Goal: Task Accomplishment & Management: Manage account settings

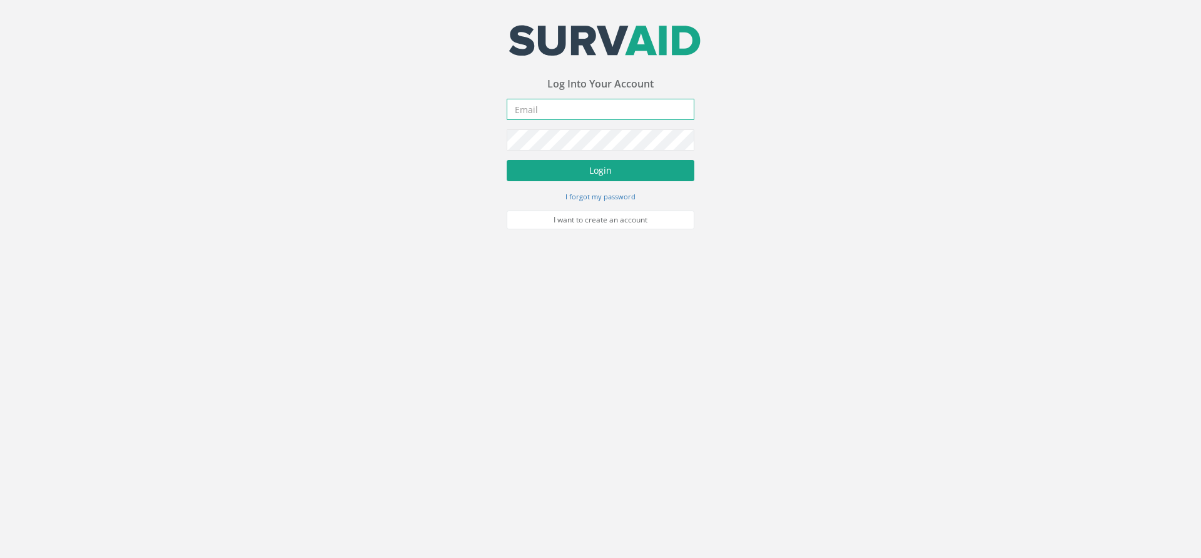
type input "oliver.williams@severnpartnership.com"
click at [566, 170] on button "Login" at bounding box center [601, 170] width 188 height 21
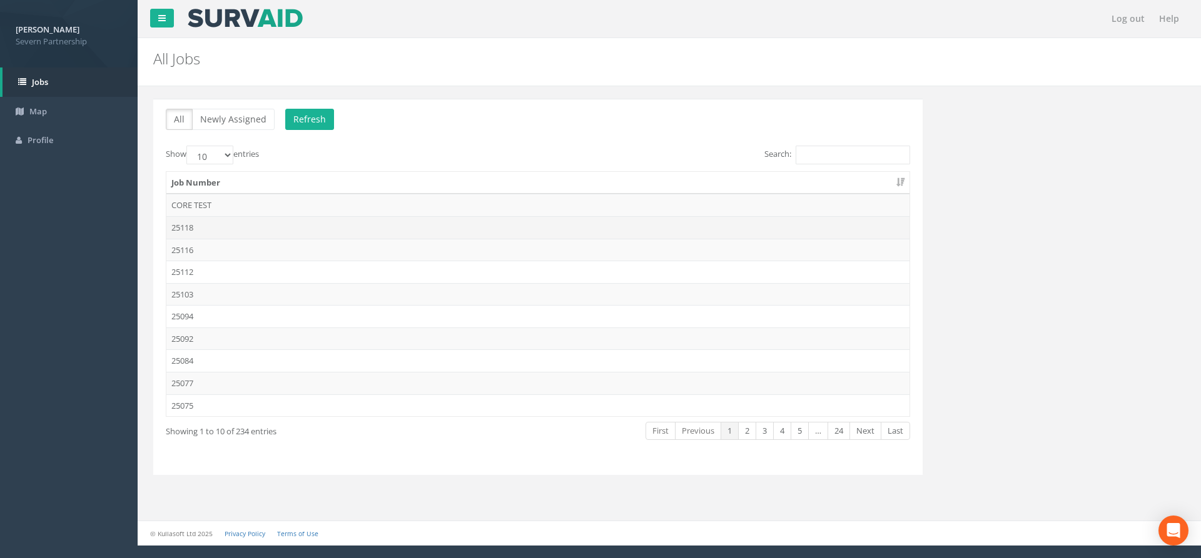
click at [211, 226] on td "25118" at bounding box center [537, 227] width 743 height 23
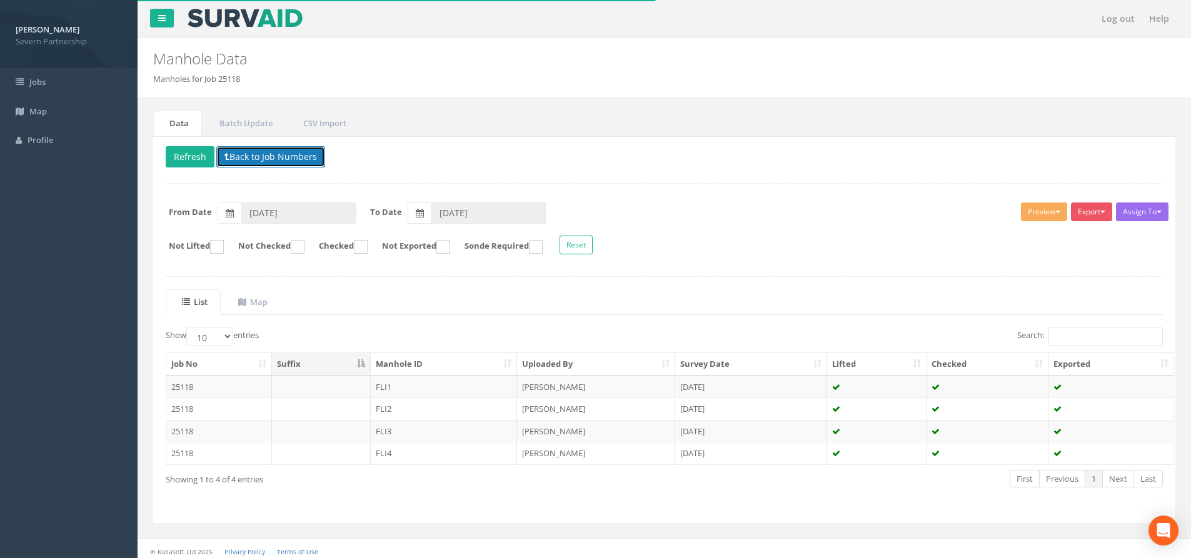
click at [253, 158] on button "Back to Job Numbers" at bounding box center [270, 156] width 109 height 21
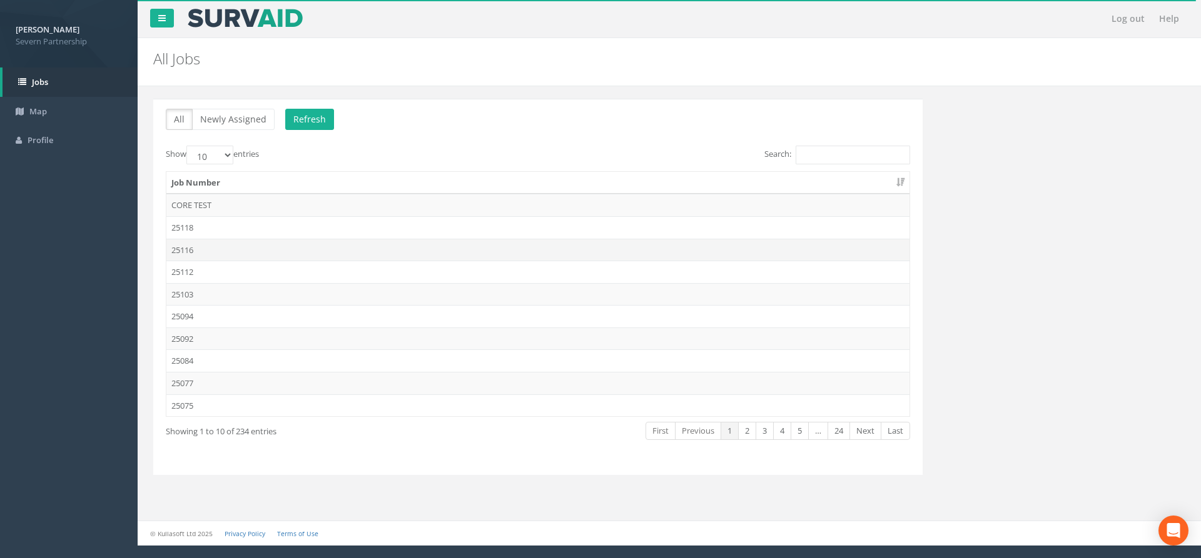
click at [318, 243] on td "25116" at bounding box center [537, 250] width 743 height 23
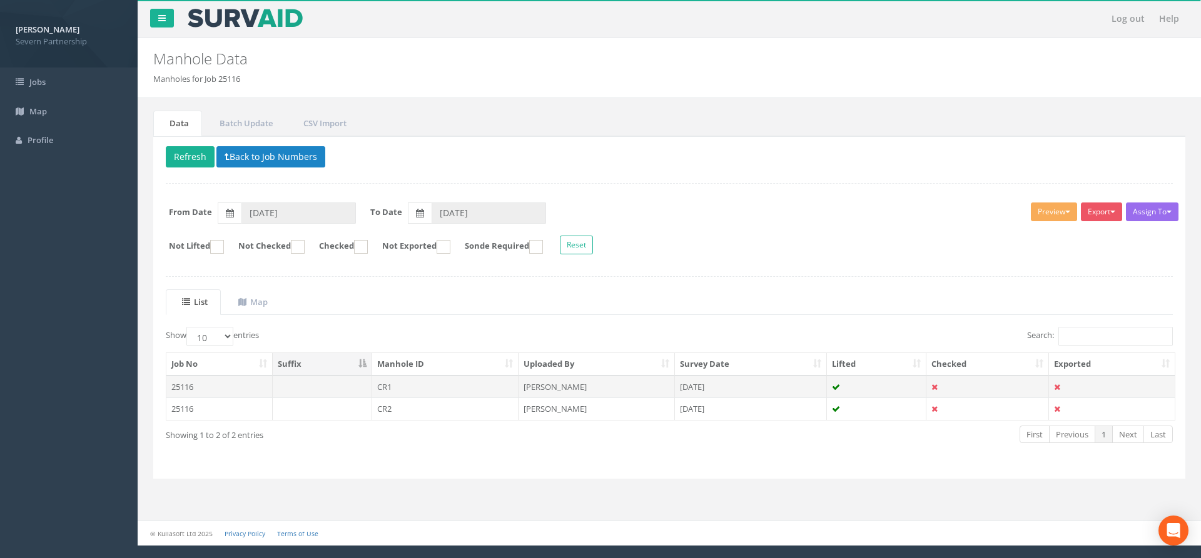
click at [530, 386] on td "[PERSON_NAME]" at bounding box center [596, 387] width 156 height 23
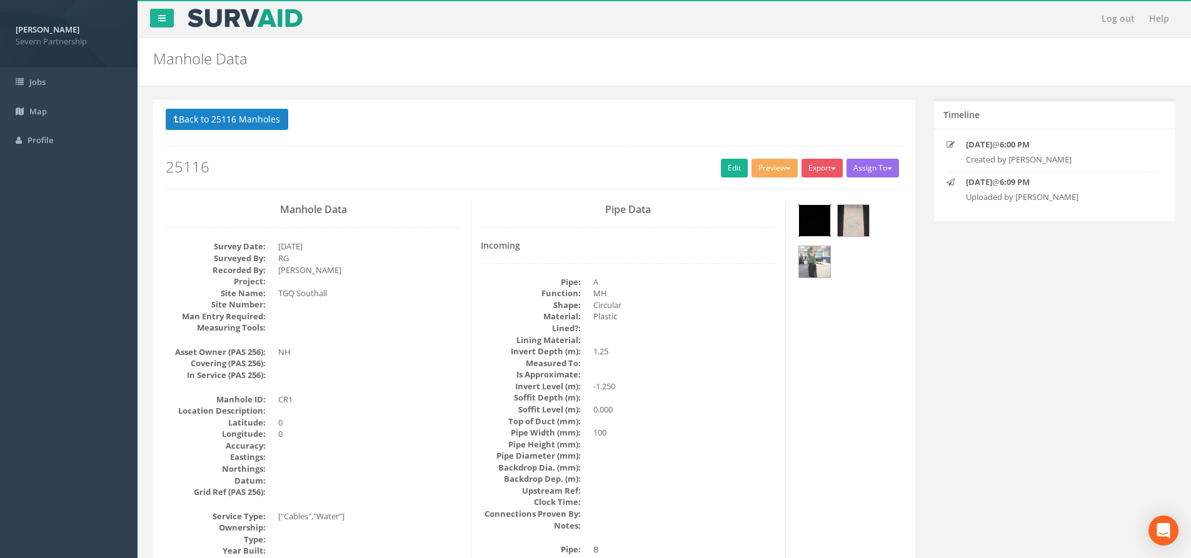
click at [811, 220] on img at bounding box center [814, 220] width 31 height 31
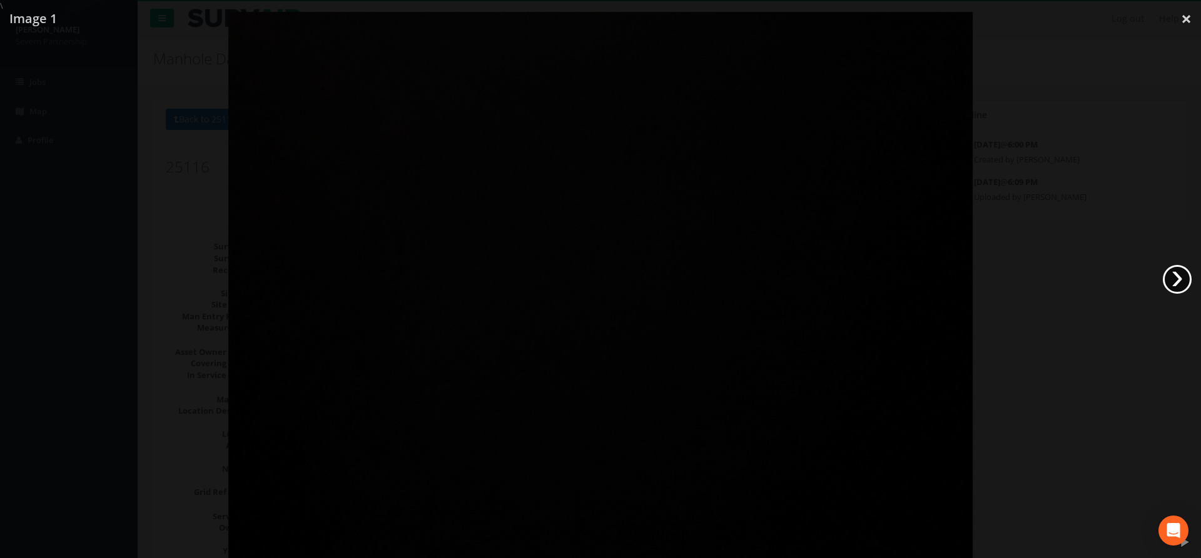
click at [1179, 281] on link "›" at bounding box center [1177, 279] width 29 height 29
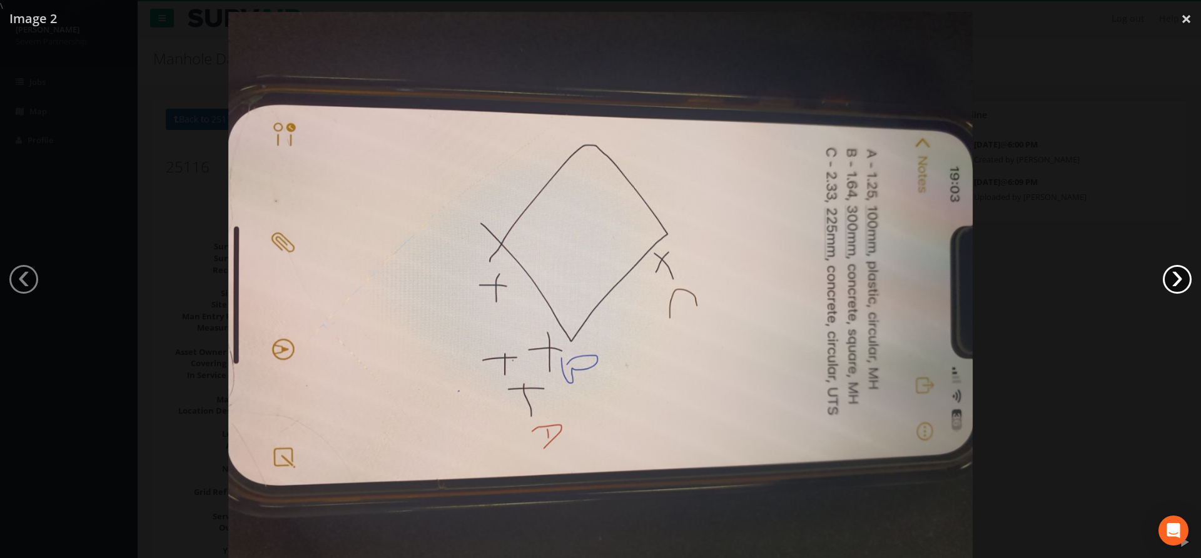
click at [1179, 281] on link "›" at bounding box center [1177, 279] width 29 height 29
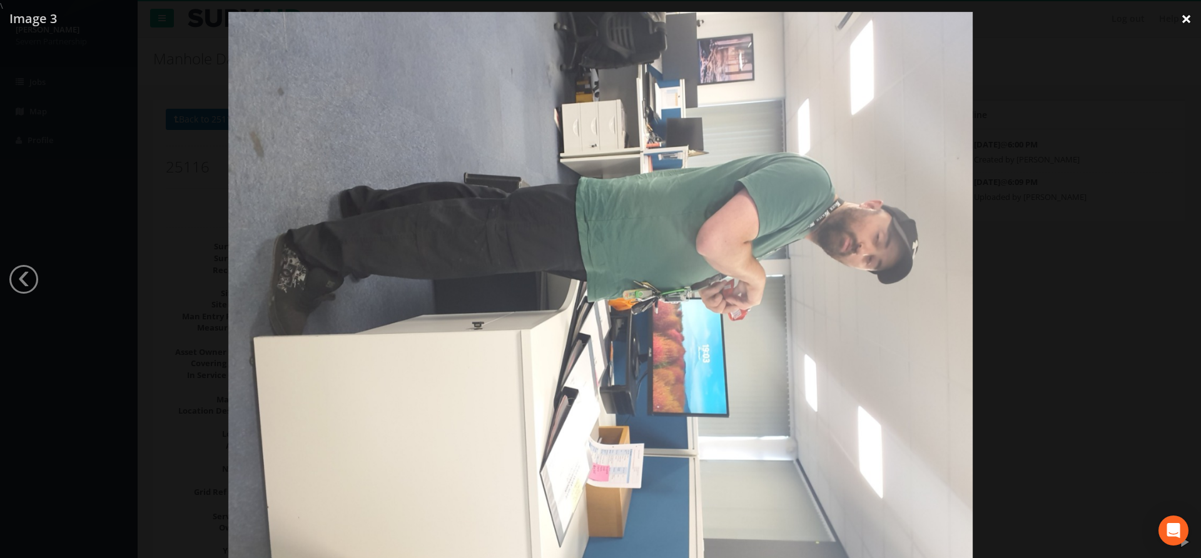
click at [1187, 24] on link "×" at bounding box center [1185, 19] width 29 height 38
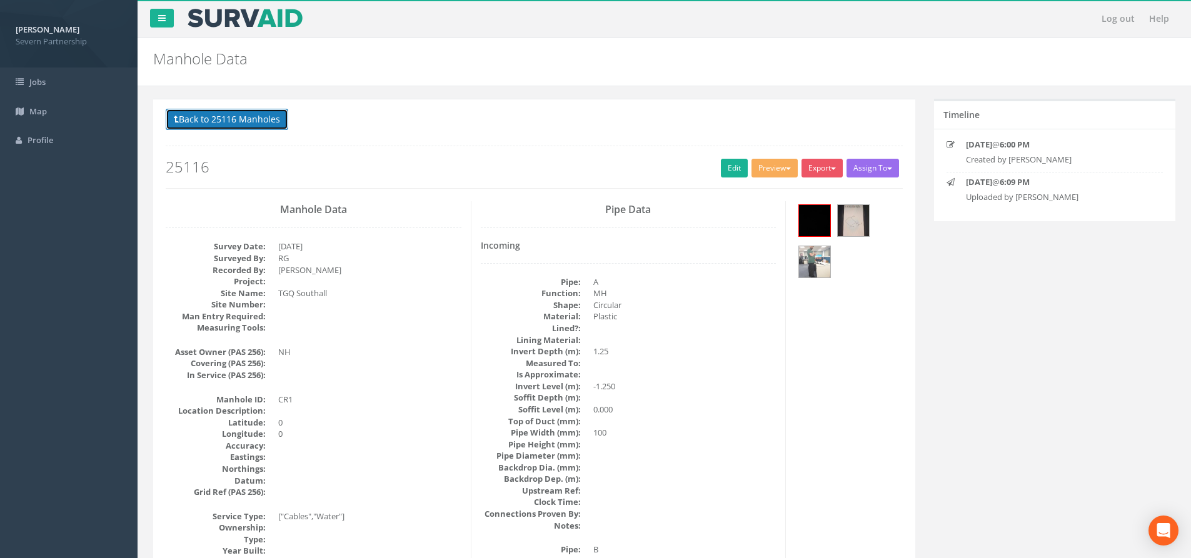
click at [254, 121] on button "Back to 25116 Manholes" at bounding box center [227, 119] width 123 height 21
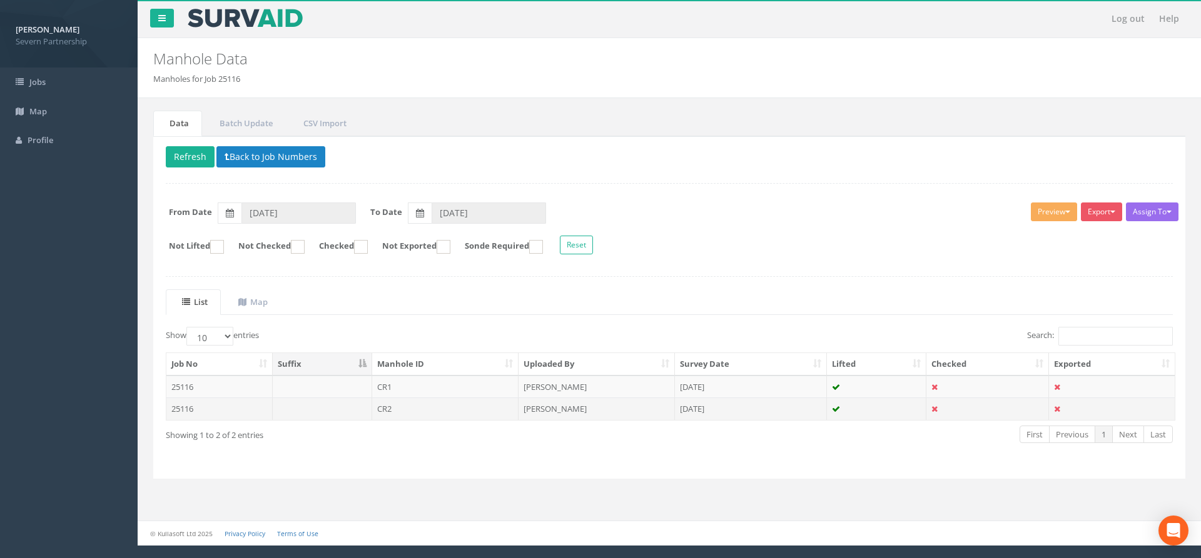
click at [451, 409] on td "CR2" at bounding box center [445, 409] width 147 height 23
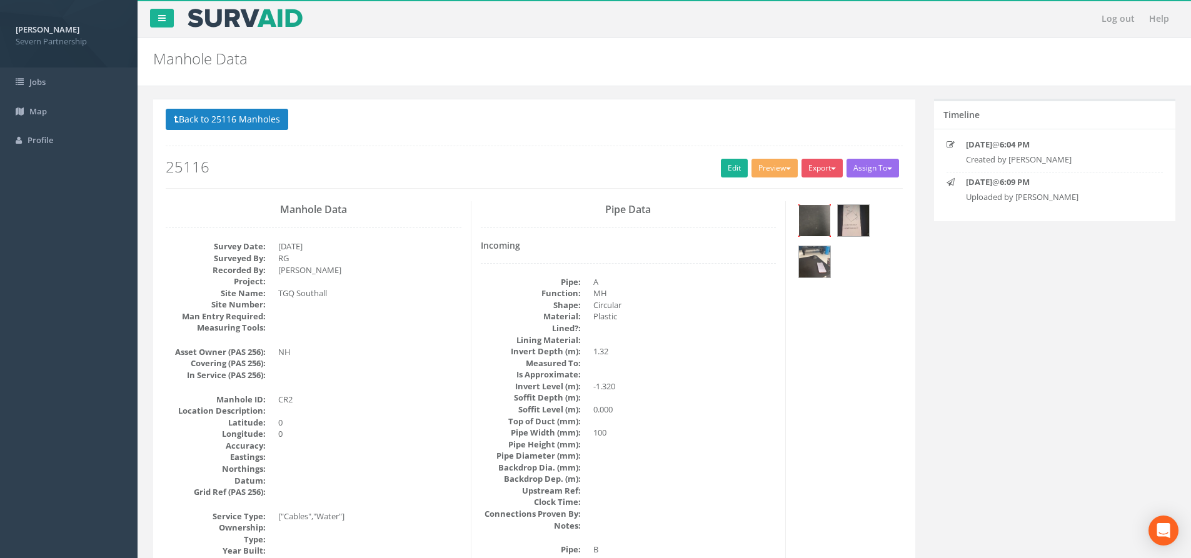
click at [807, 221] on img at bounding box center [814, 220] width 31 height 31
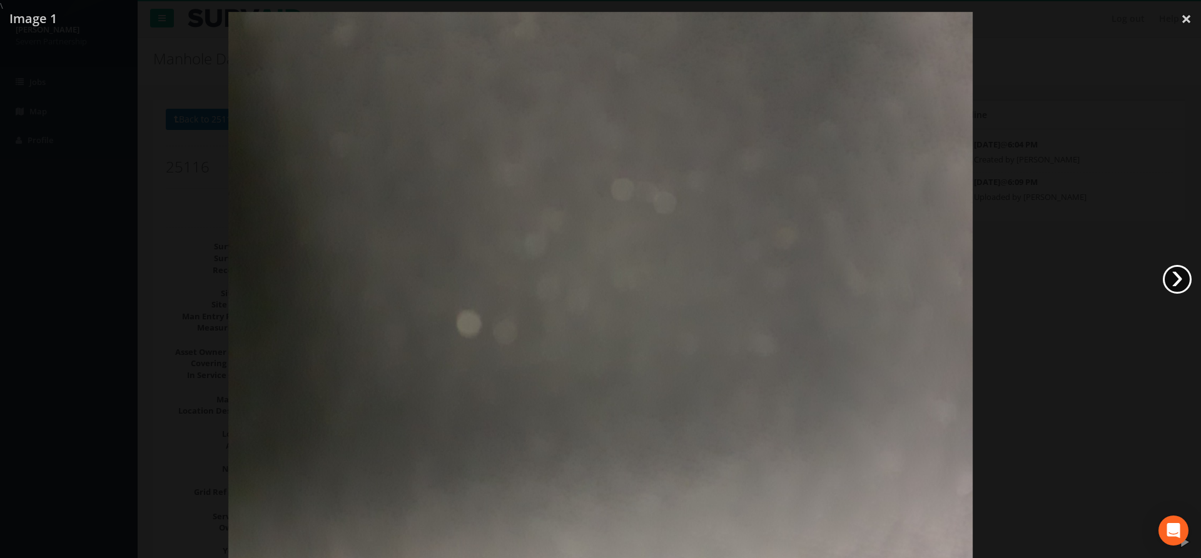
click at [1176, 273] on link "›" at bounding box center [1177, 279] width 29 height 29
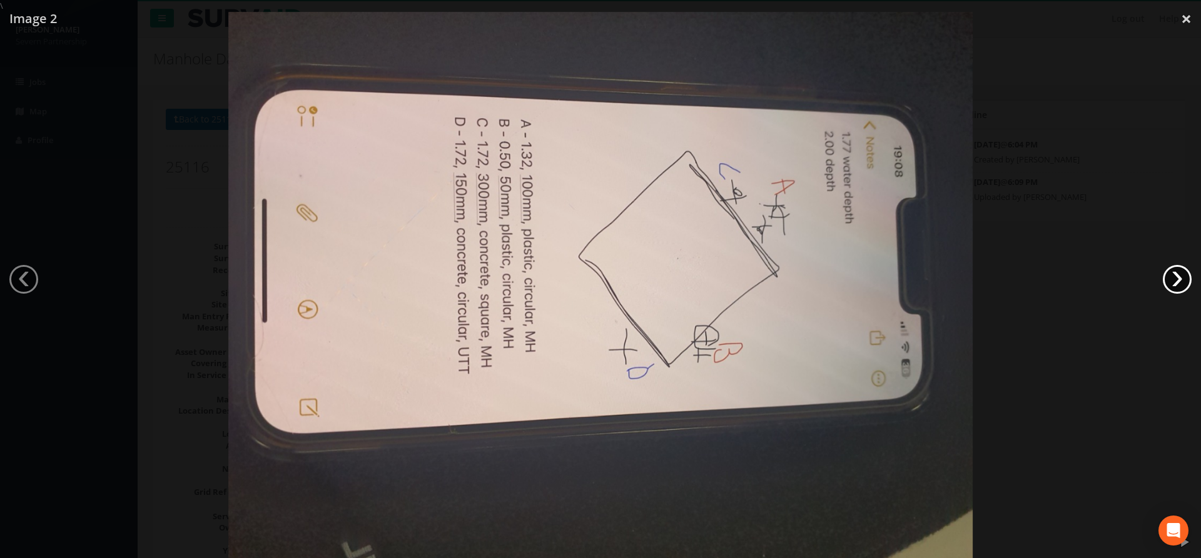
click at [1176, 273] on link "›" at bounding box center [1177, 279] width 29 height 29
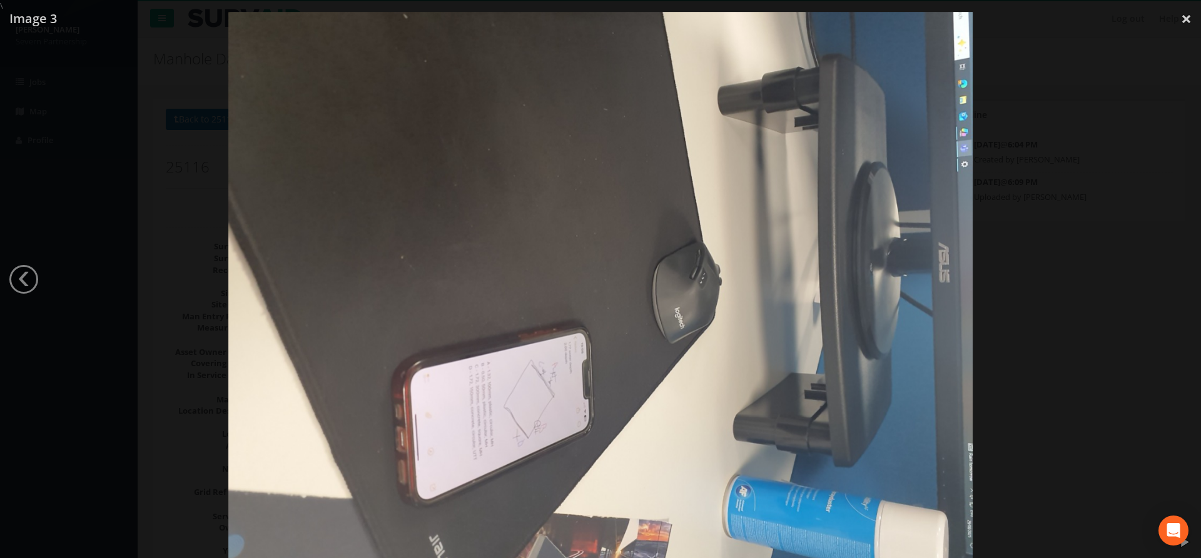
click at [1035, 272] on div at bounding box center [600, 291] width 1201 height 558
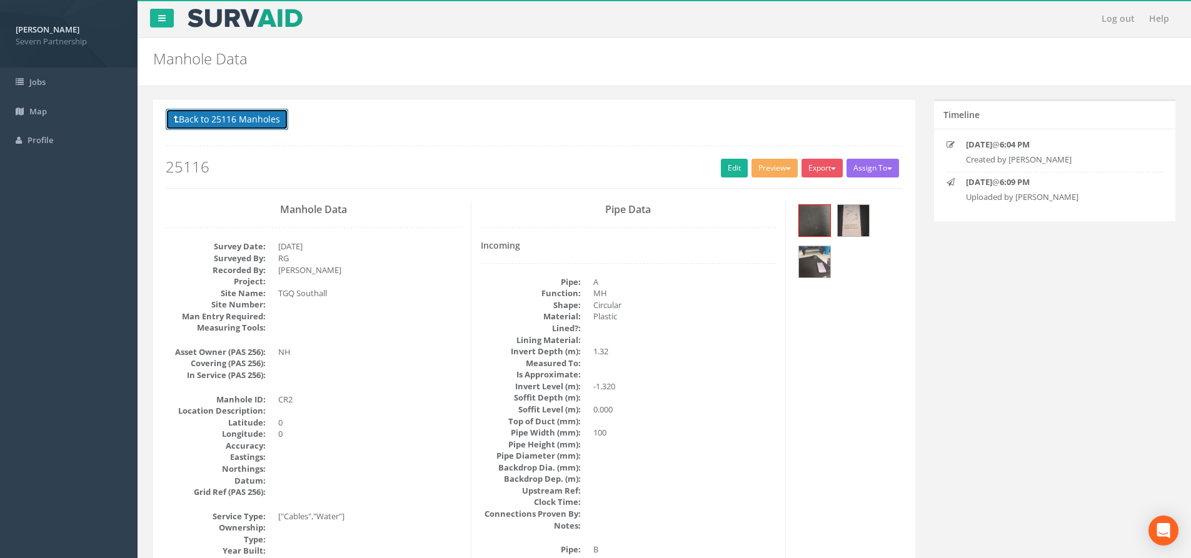
click at [228, 124] on button "Back to 25116 Manholes" at bounding box center [227, 119] width 123 height 21
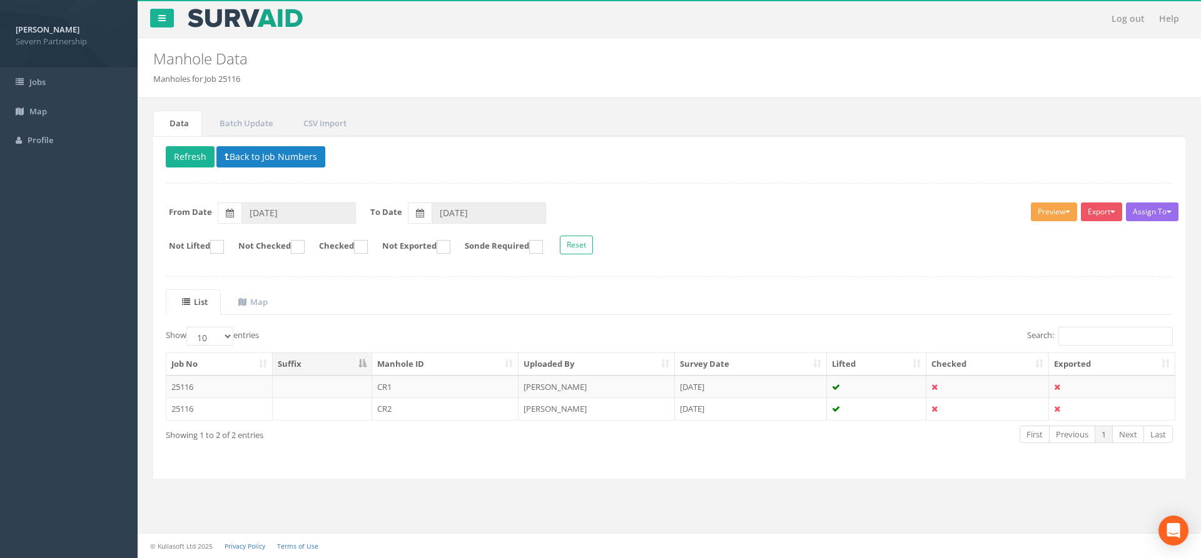
click at [1033, 218] on button "Preview" at bounding box center [1054, 212] width 46 height 19
click at [1011, 236] on link "SP Manhole" at bounding box center [1030, 237] width 95 height 19
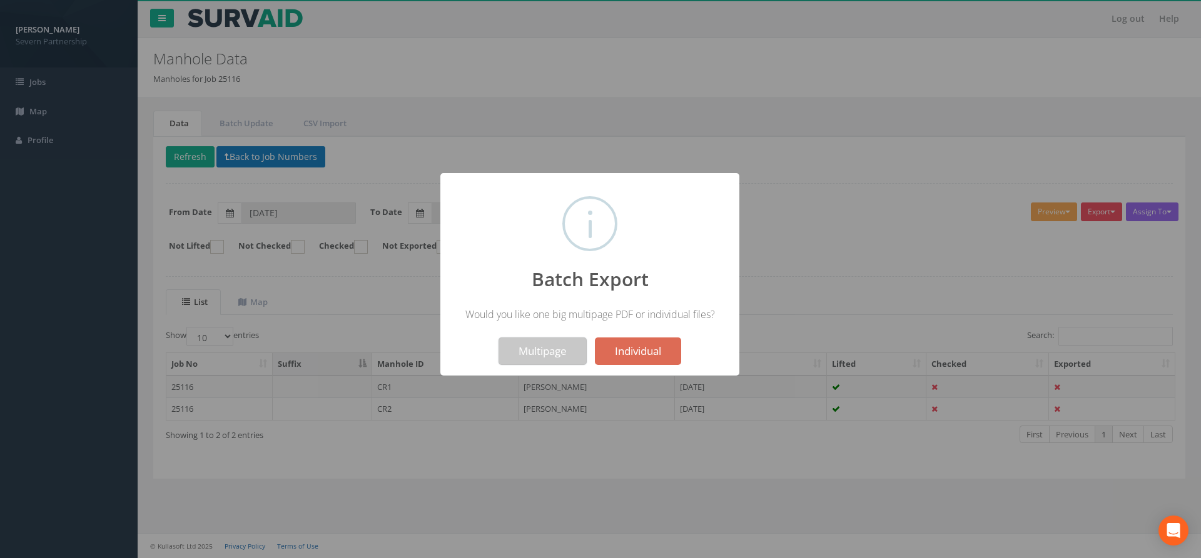
click at [527, 352] on button "Multipage" at bounding box center [542, 352] width 88 height 28
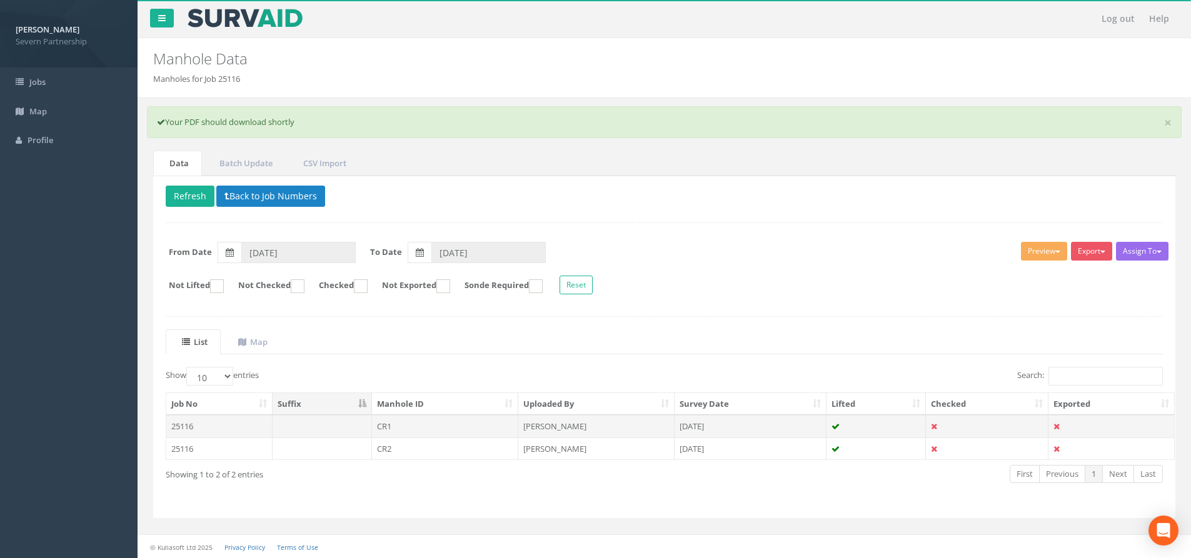
click at [419, 424] on td "CR1" at bounding box center [445, 426] width 147 height 23
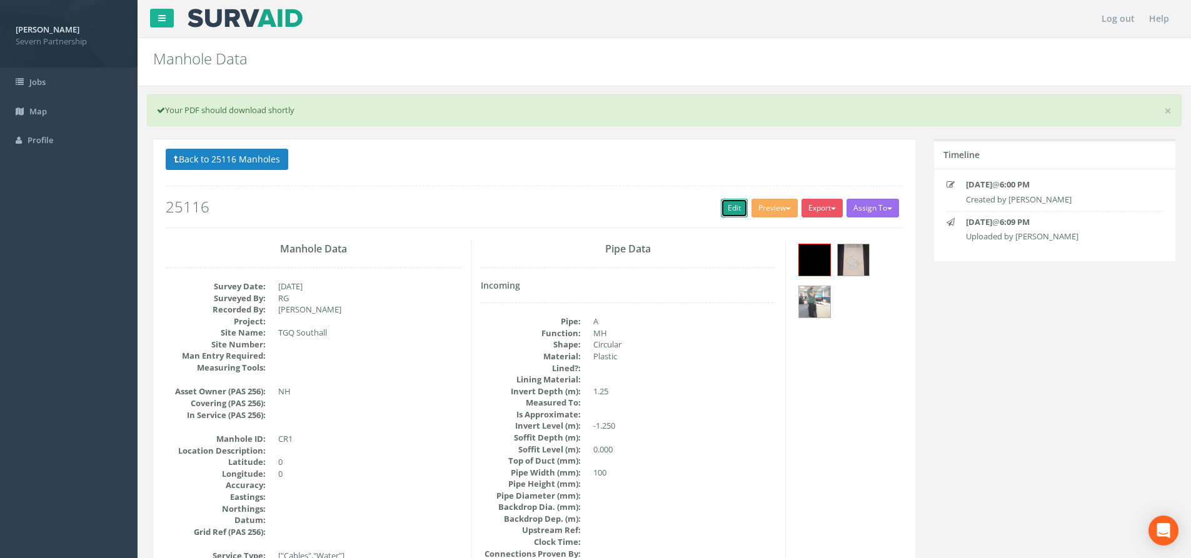
click at [737, 210] on link "Edit" at bounding box center [734, 208] width 27 height 19
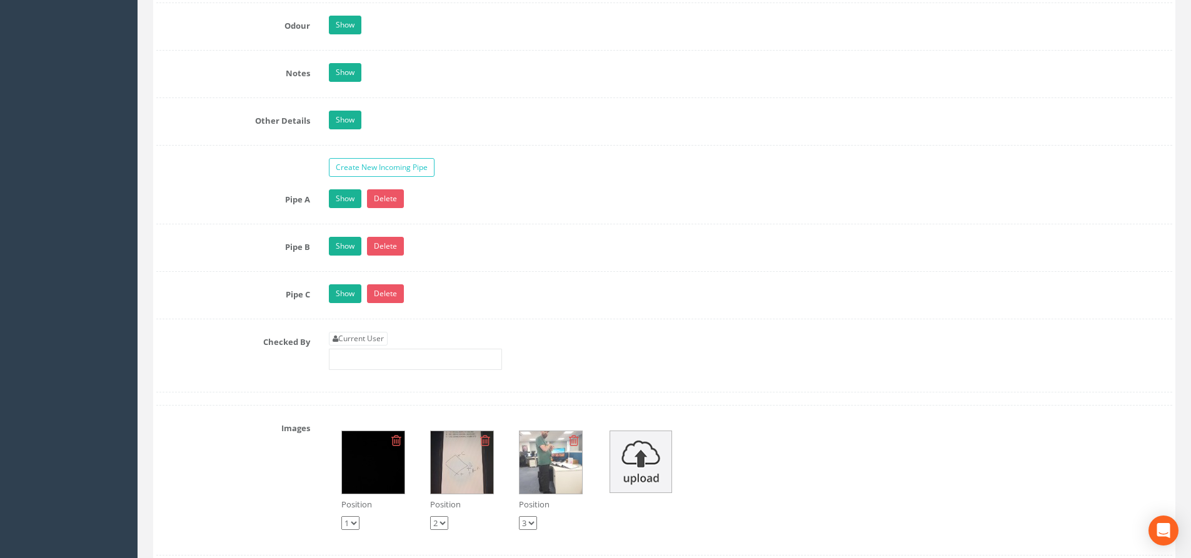
scroll to position [2064, 0]
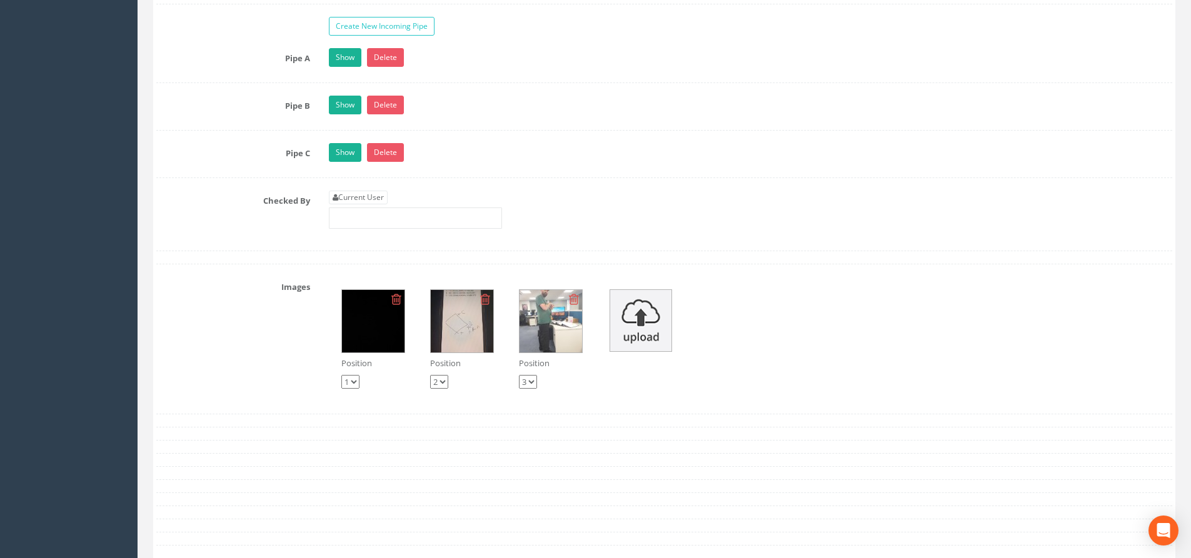
click at [534, 383] on select "1 2 3" at bounding box center [528, 382] width 18 height 14
drag, startPoint x: 534, startPoint y: 383, endPoint x: 536, endPoint y: 376, distance: 7.1
click at [534, 383] on select "1 2 3" at bounding box center [528, 382] width 18 height 14
click at [557, 327] on img at bounding box center [551, 321] width 63 height 63
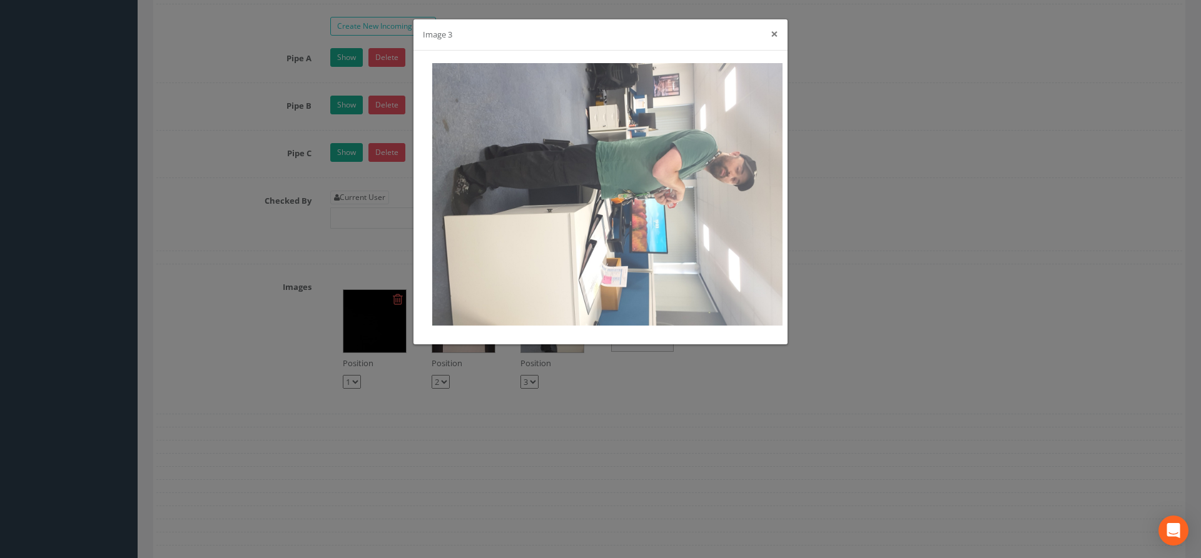
click at [774, 31] on button "×" at bounding box center [774, 34] width 8 height 13
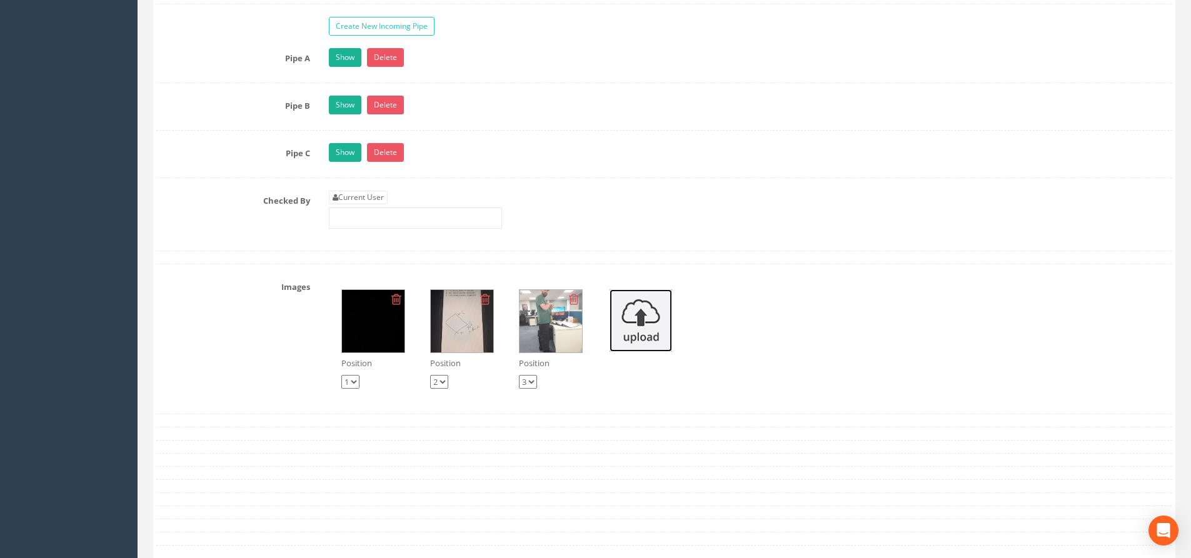
click at [649, 344] on img at bounding box center [641, 321] width 63 height 63
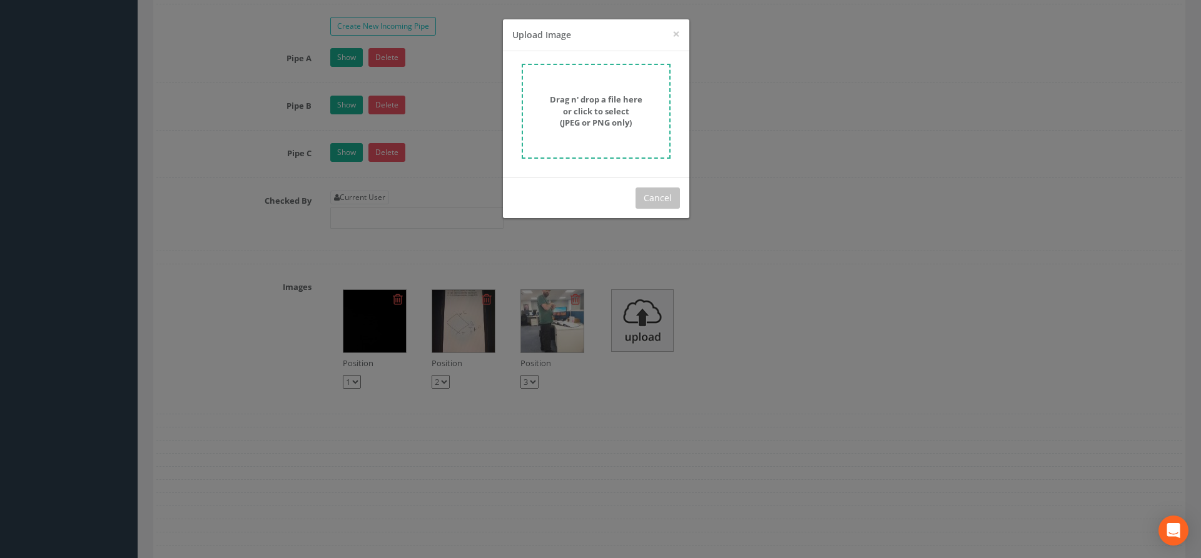
click at [779, 276] on div "× Close Upload Image Drag n' drop a file here or click to select (JPEG or PNG o…" at bounding box center [600, 279] width 1201 height 558
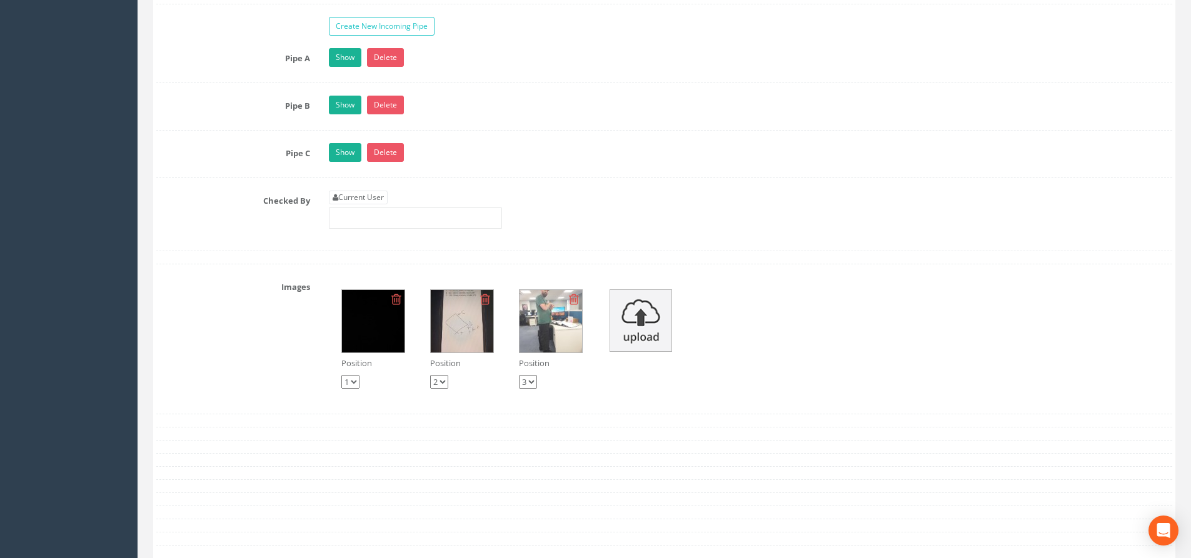
click at [576, 300] on icon at bounding box center [574, 299] width 10 height 13
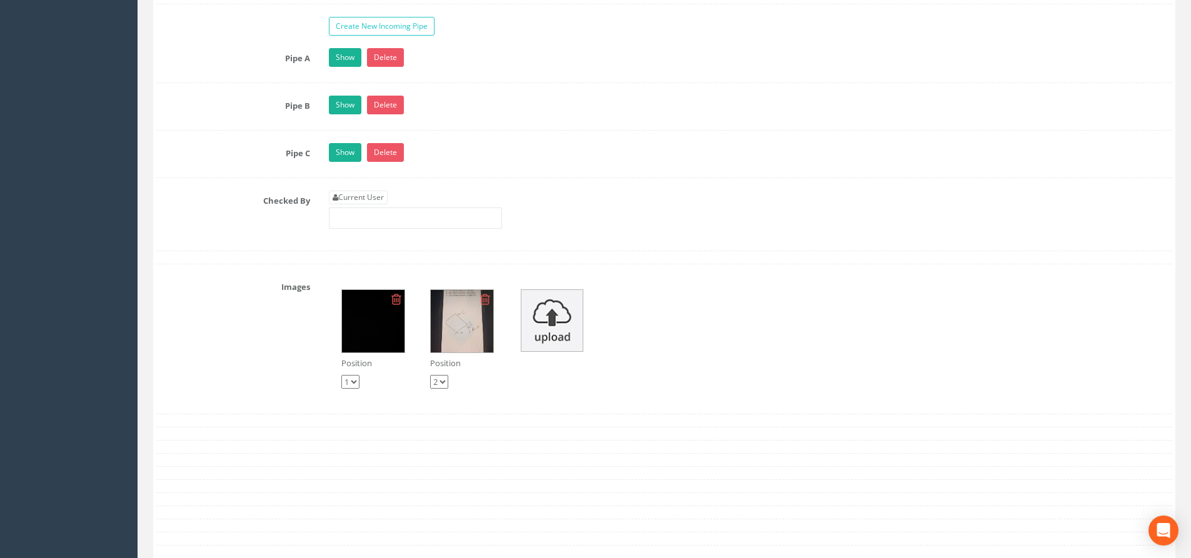
click at [462, 326] on img at bounding box center [462, 321] width 63 height 63
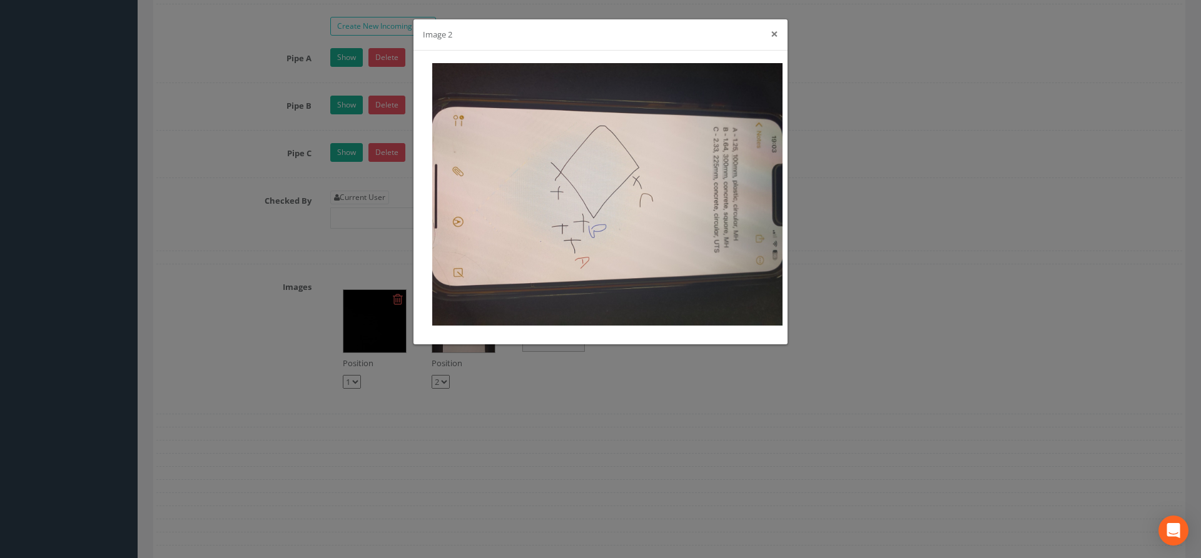
click at [772, 32] on button "×" at bounding box center [774, 34] width 8 height 13
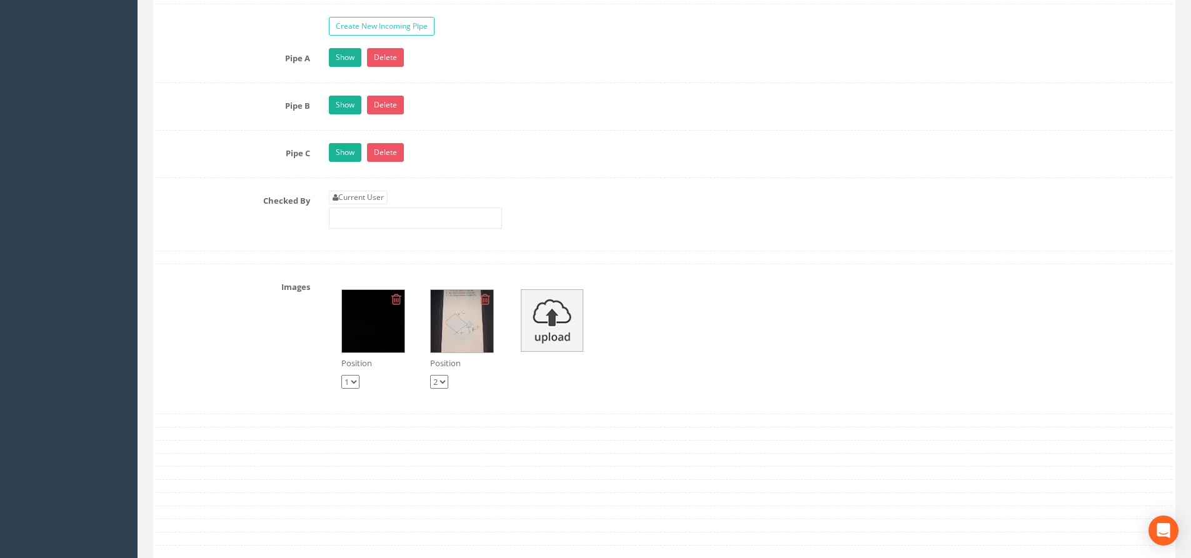
click at [395, 302] on icon at bounding box center [396, 299] width 10 height 13
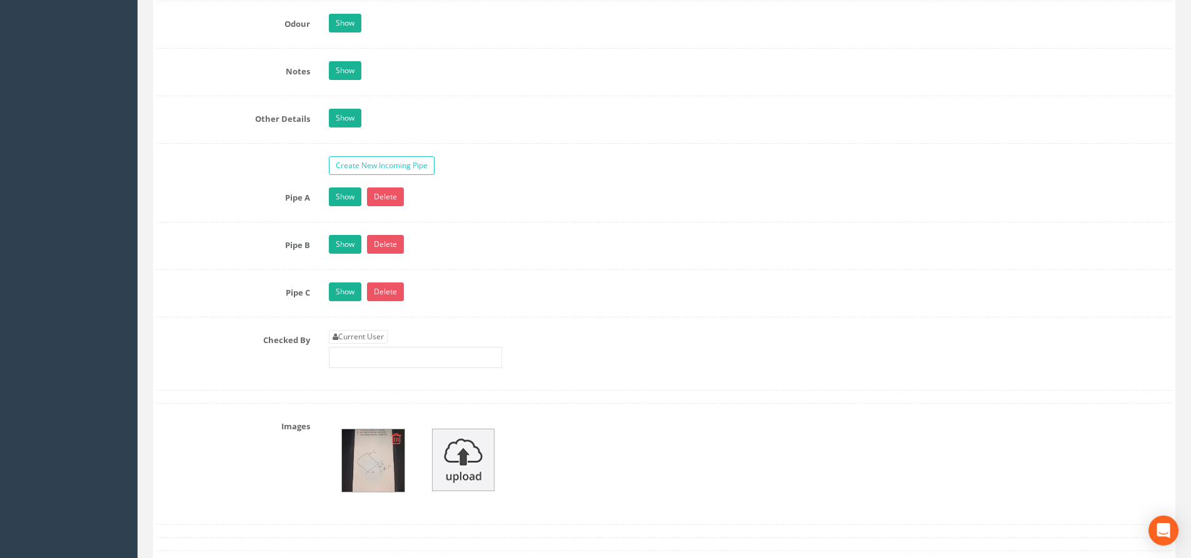
scroll to position [2126, 0]
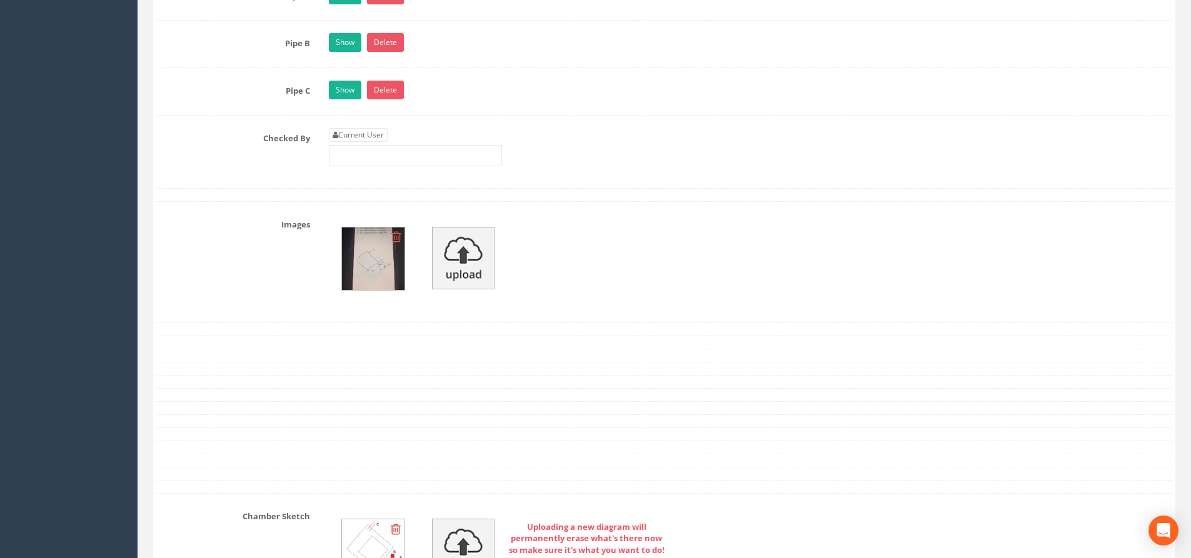
click at [396, 240] on icon at bounding box center [396, 237] width 10 height 13
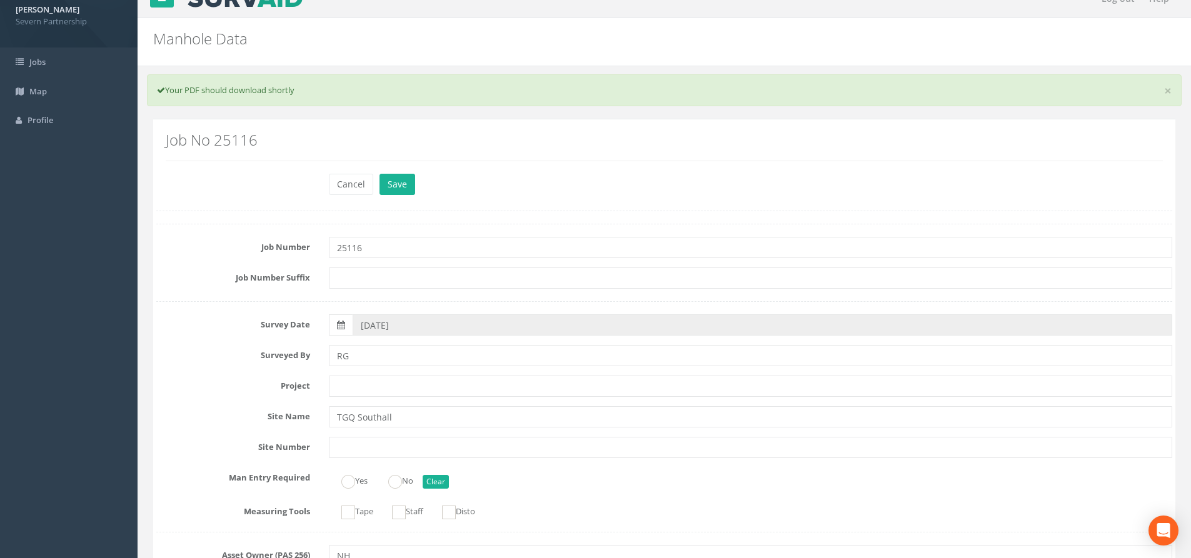
scroll to position [0, 0]
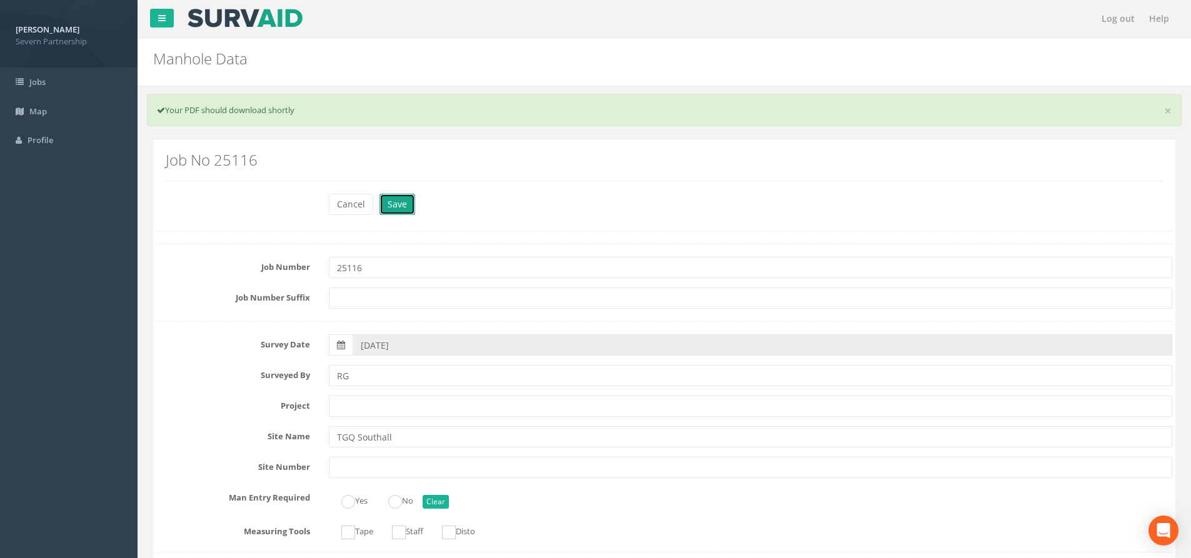
click at [399, 207] on button "Save" at bounding box center [398, 204] width 36 height 21
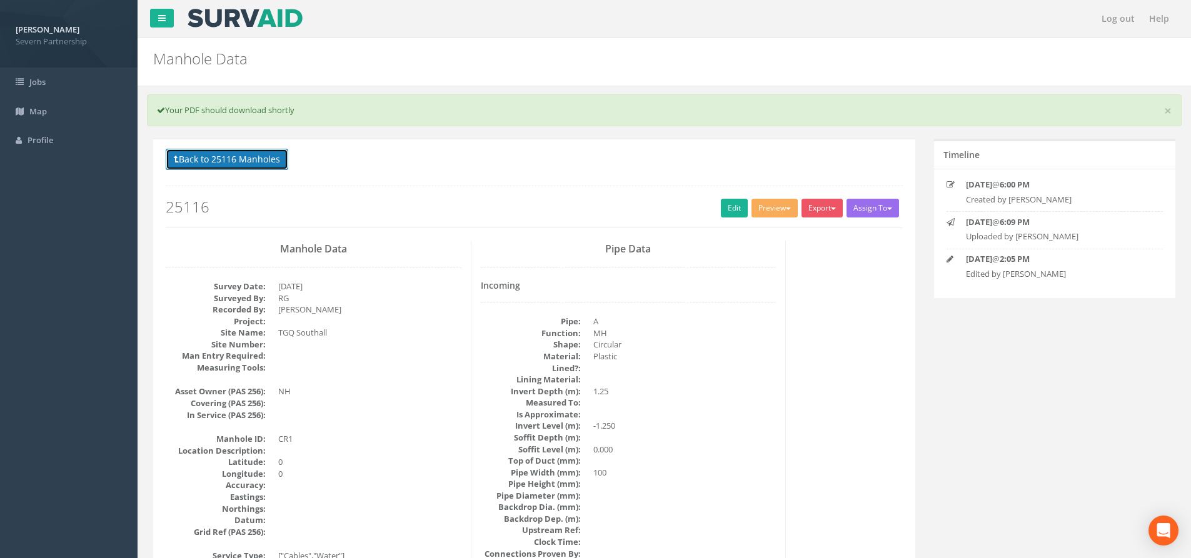
click at [261, 164] on button "Back to 25116 Manholes" at bounding box center [227, 159] width 123 height 21
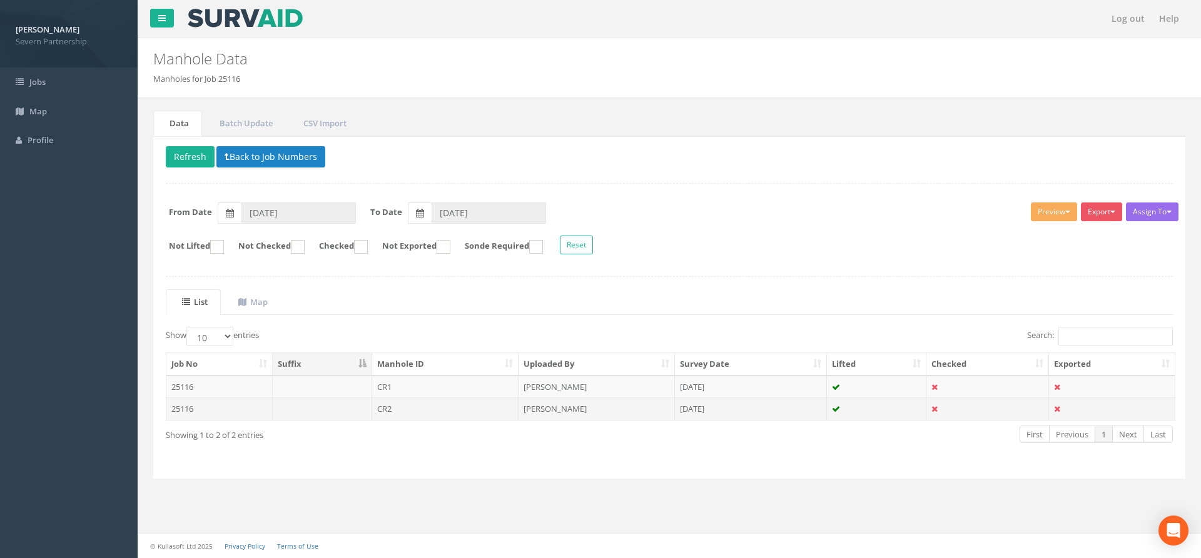
click at [414, 410] on td "CR2" at bounding box center [445, 409] width 147 height 23
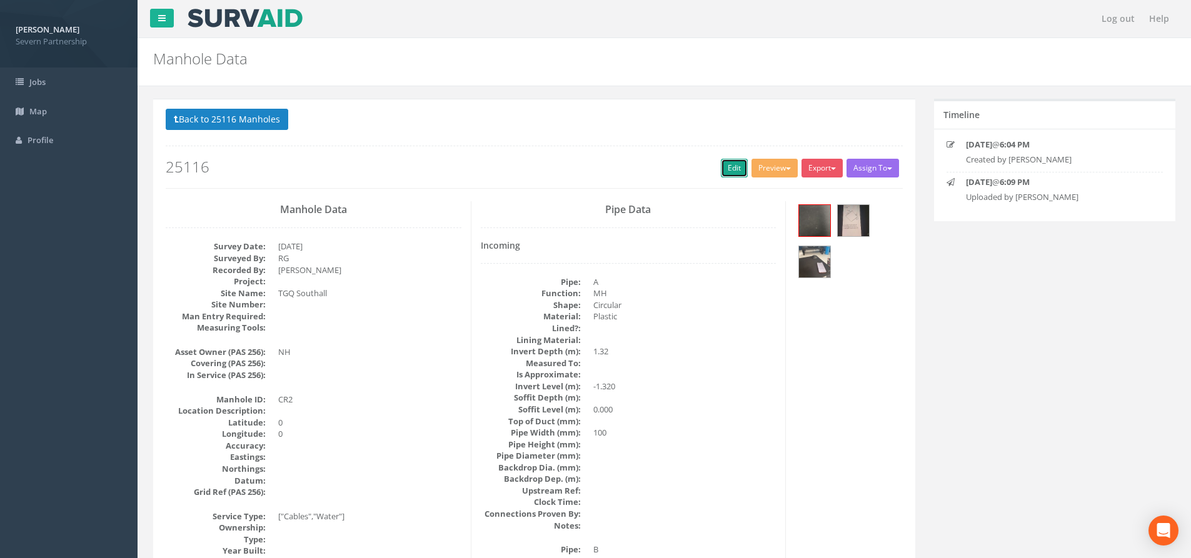
click at [733, 174] on link "Edit" at bounding box center [734, 168] width 27 height 19
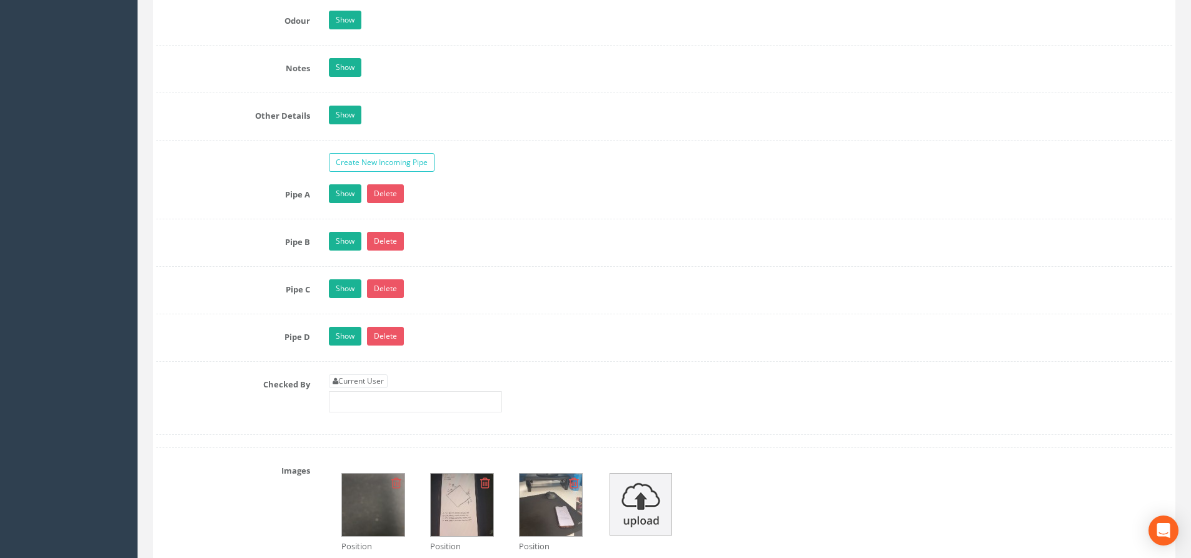
scroll to position [2126, 0]
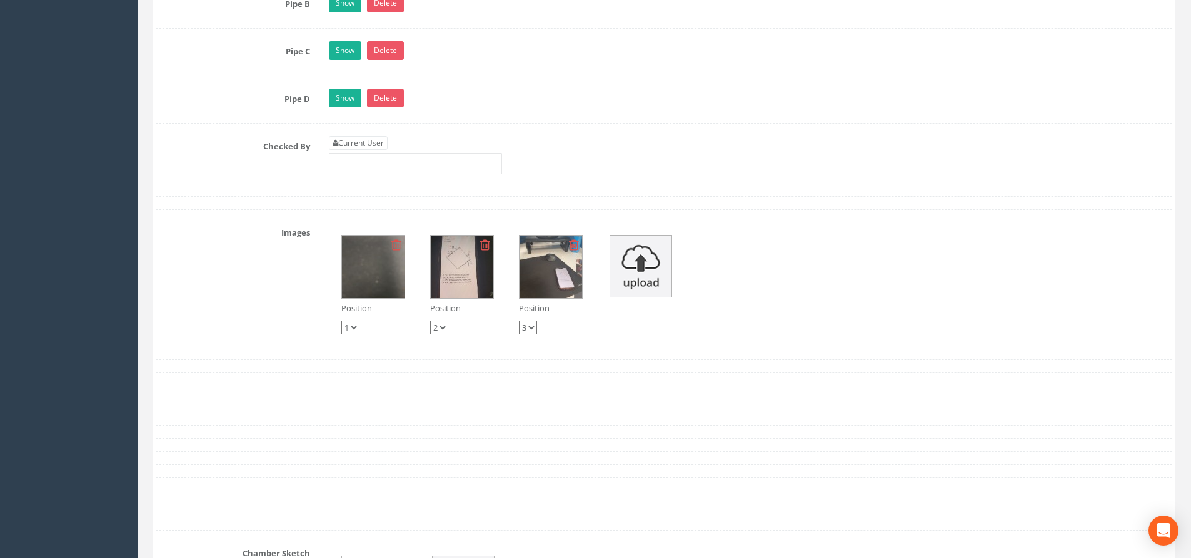
click at [577, 245] on icon at bounding box center [574, 245] width 10 height 13
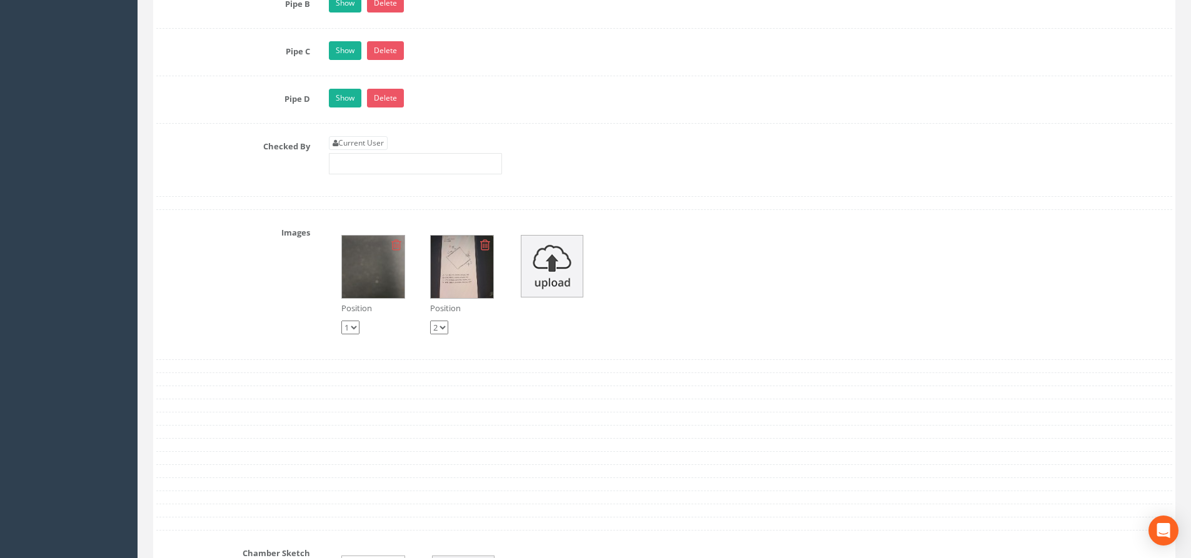
click at [398, 244] on icon at bounding box center [396, 245] width 10 height 13
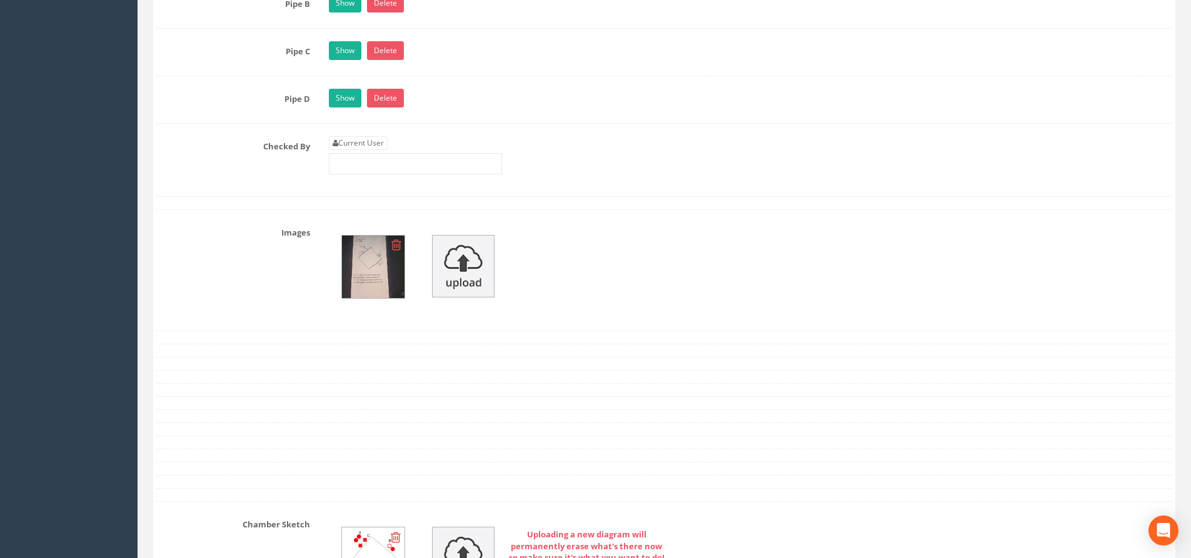
click at [386, 272] on img at bounding box center [373, 267] width 63 height 63
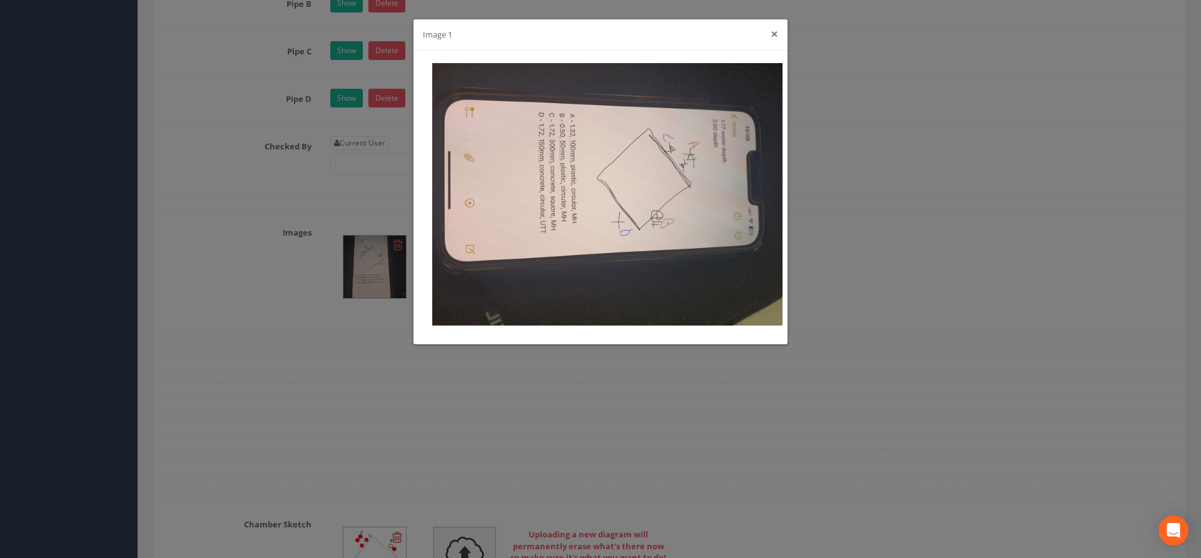
click at [772, 36] on button "×" at bounding box center [774, 34] width 8 height 13
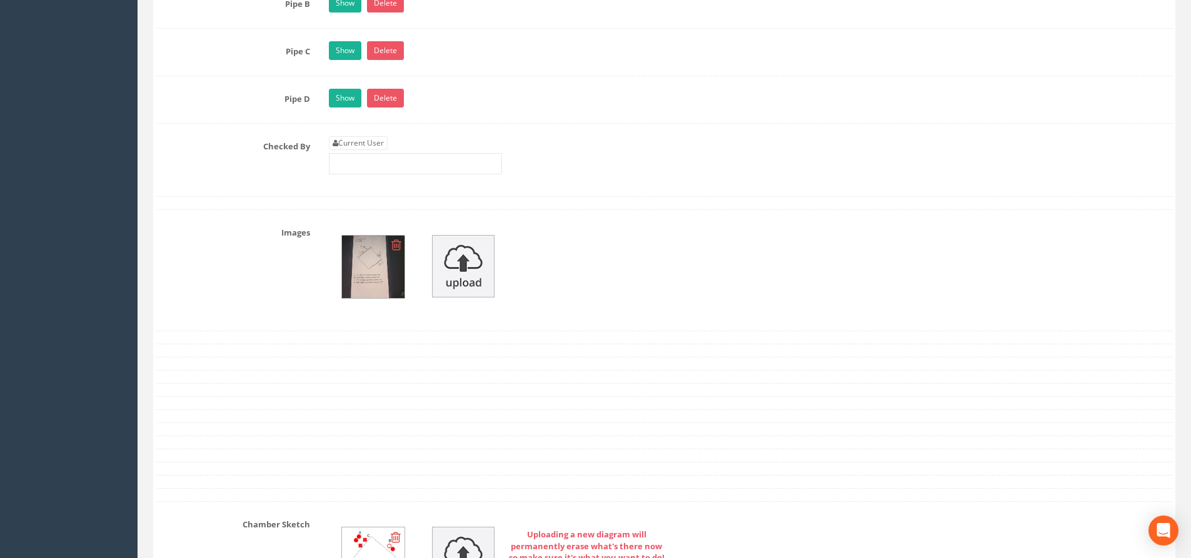
click at [394, 241] on icon at bounding box center [396, 245] width 10 height 13
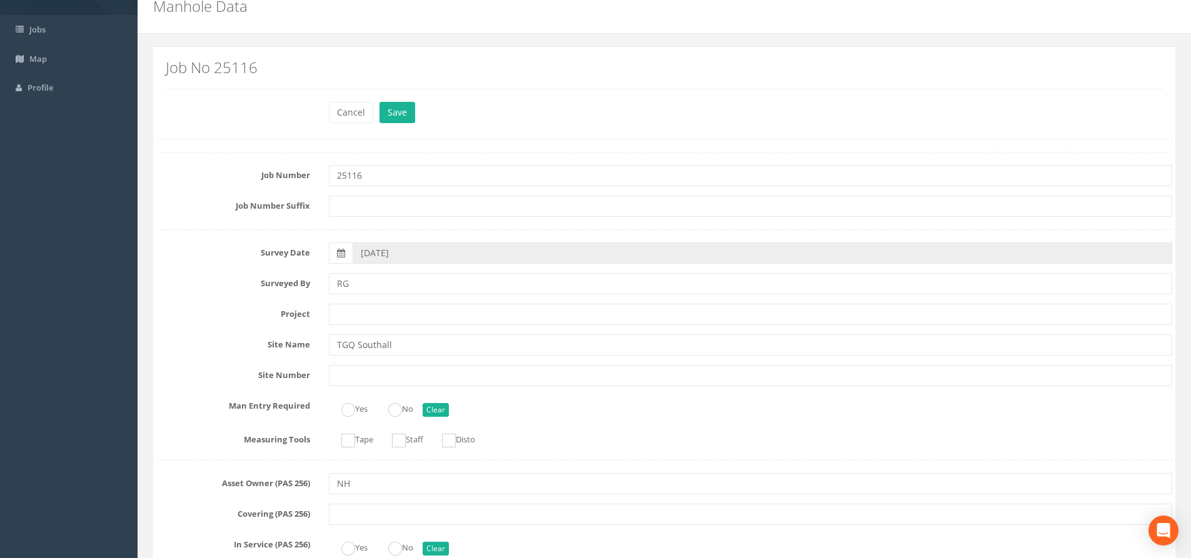
scroll to position [0, 0]
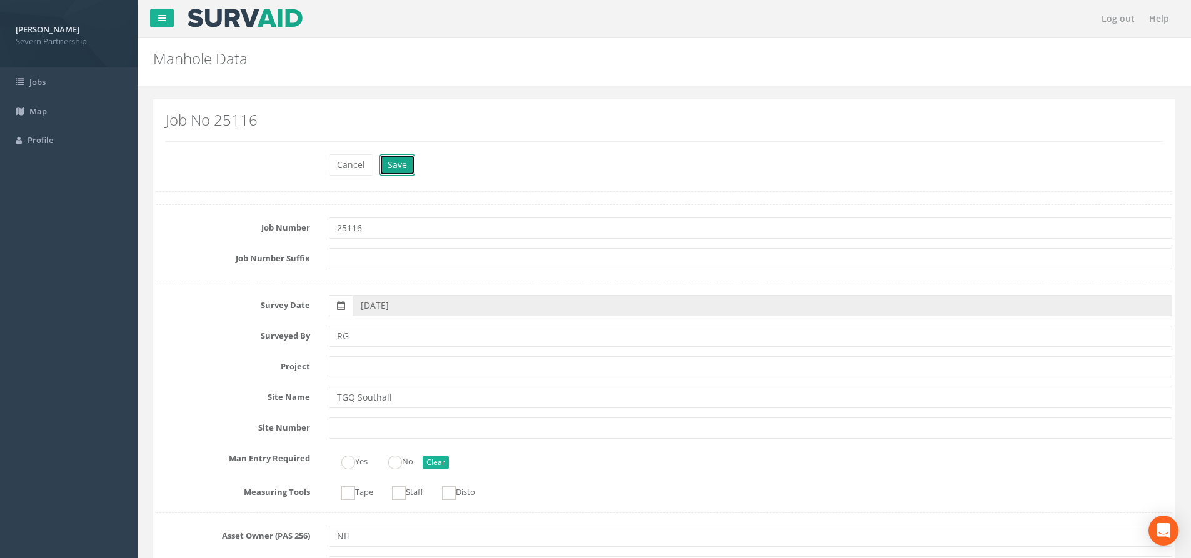
click at [395, 163] on button "Save" at bounding box center [398, 164] width 36 height 21
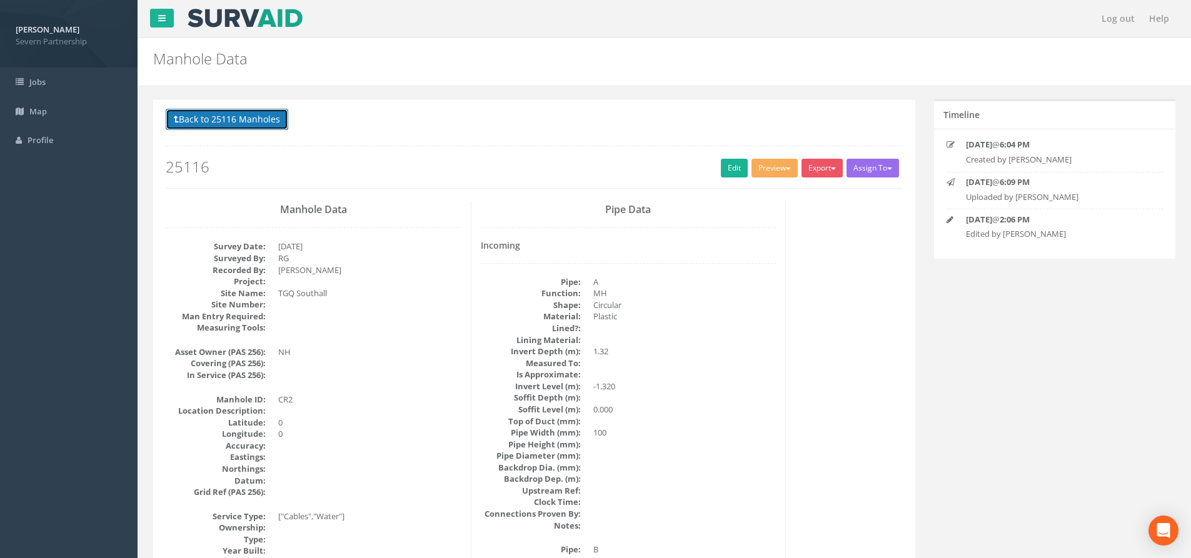
click at [230, 118] on button "Back to 25116 Manholes" at bounding box center [227, 119] width 123 height 21
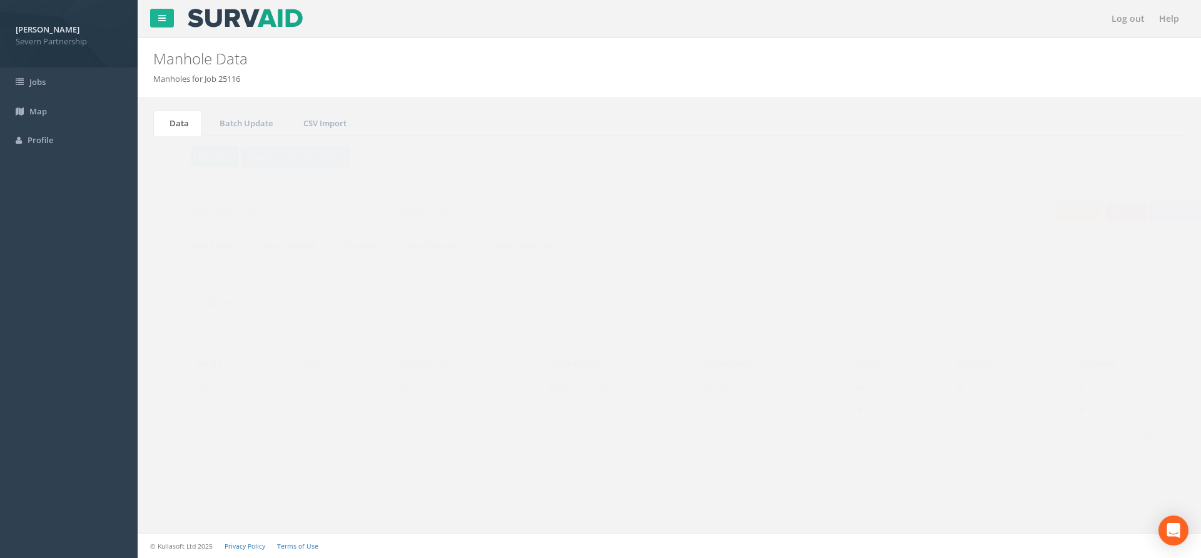
click at [196, 153] on button "Refresh" at bounding box center [190, 156] width 49 height 21
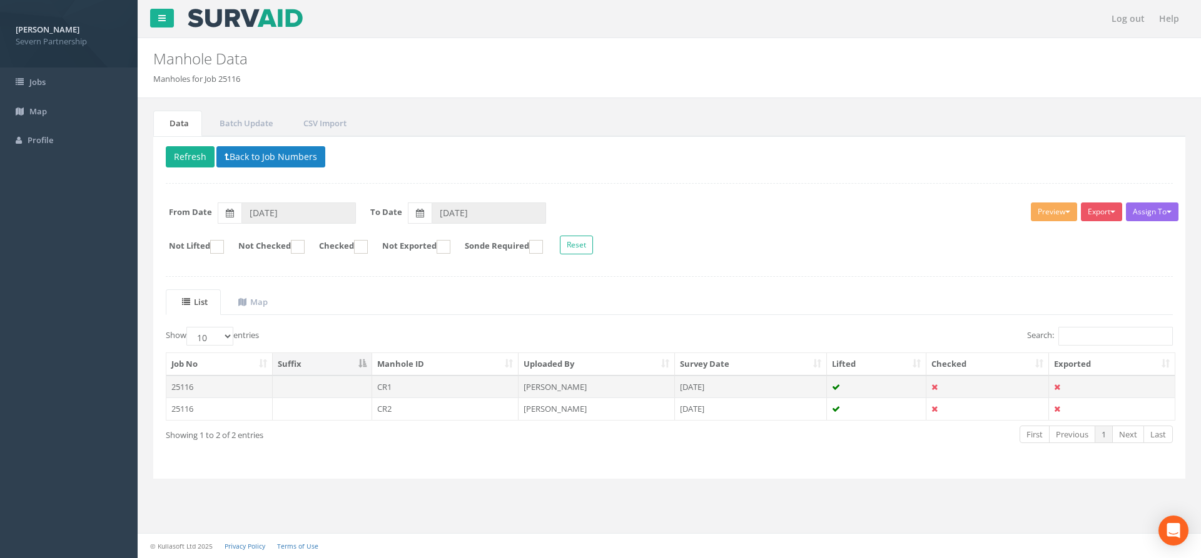
click at [445, 385] on td "CR1" at bounding box center [445, 387] width 147 height 23
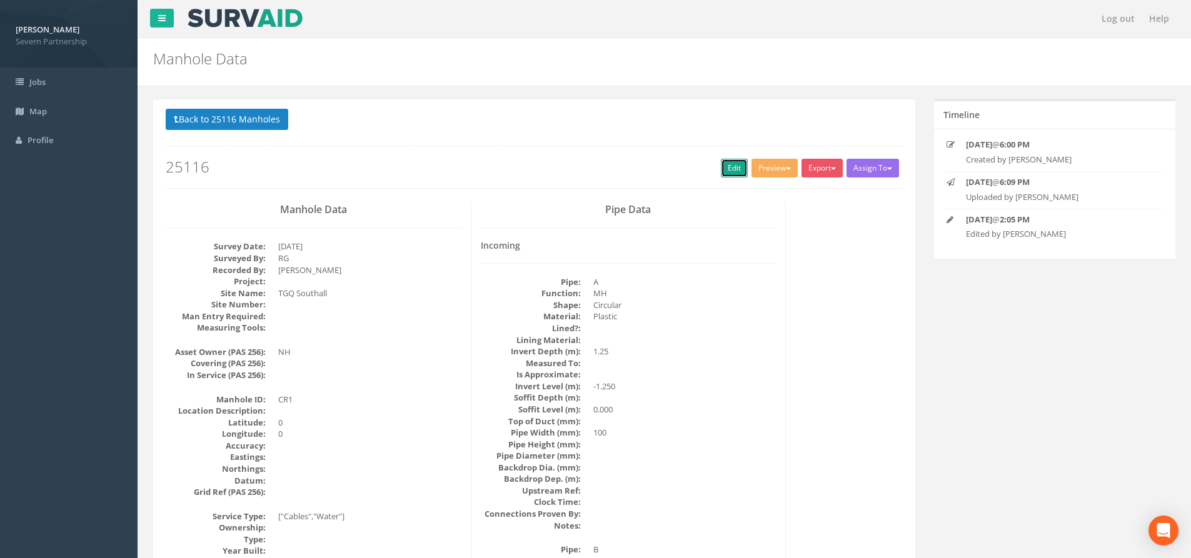
click at [725, 171] on link "Edit" at bounding box center [734, 168] width 27 height 19
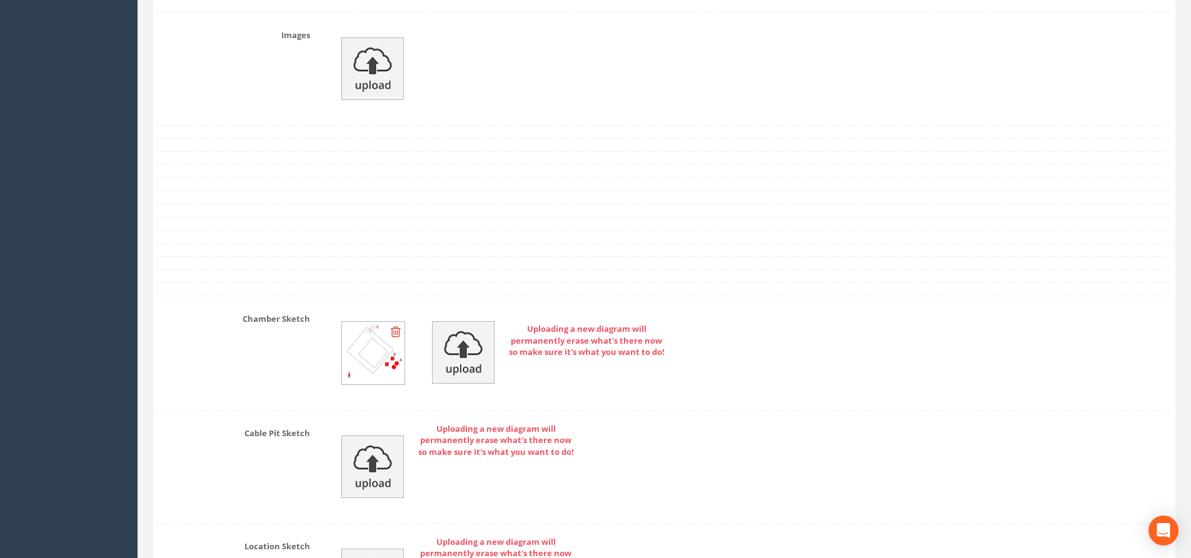
scroll to position [2064, 0]
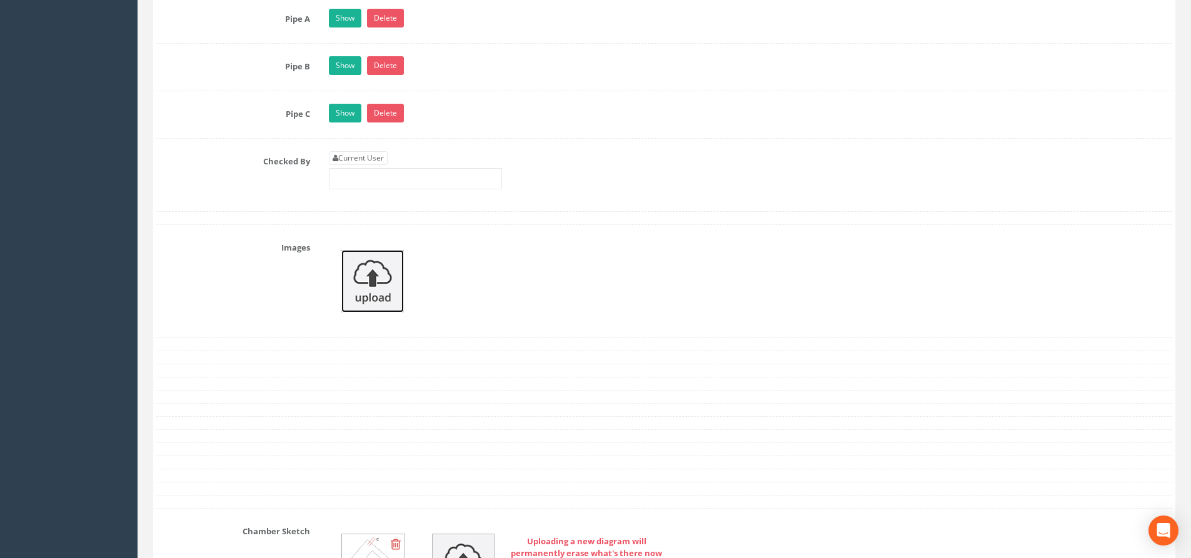
click at [378, 283] on img at bounding box center [372, 281] width 63 height 63
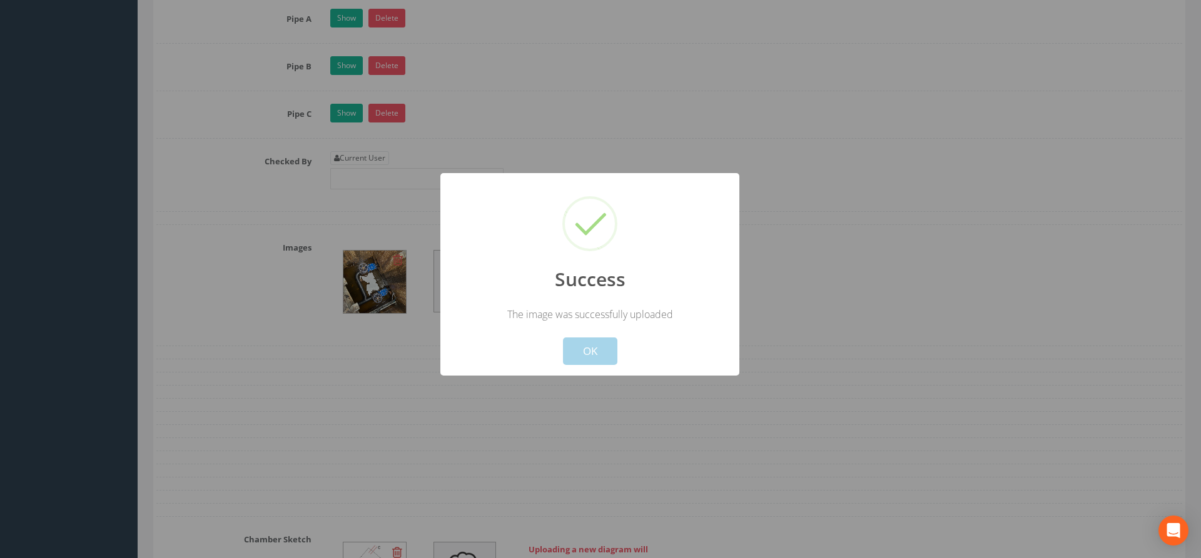
click at [602, 356] on button "OK" at bounding box center [590, 352] width 54 height 28
